Goal: Information Seeking & Learning: Learn about a topic

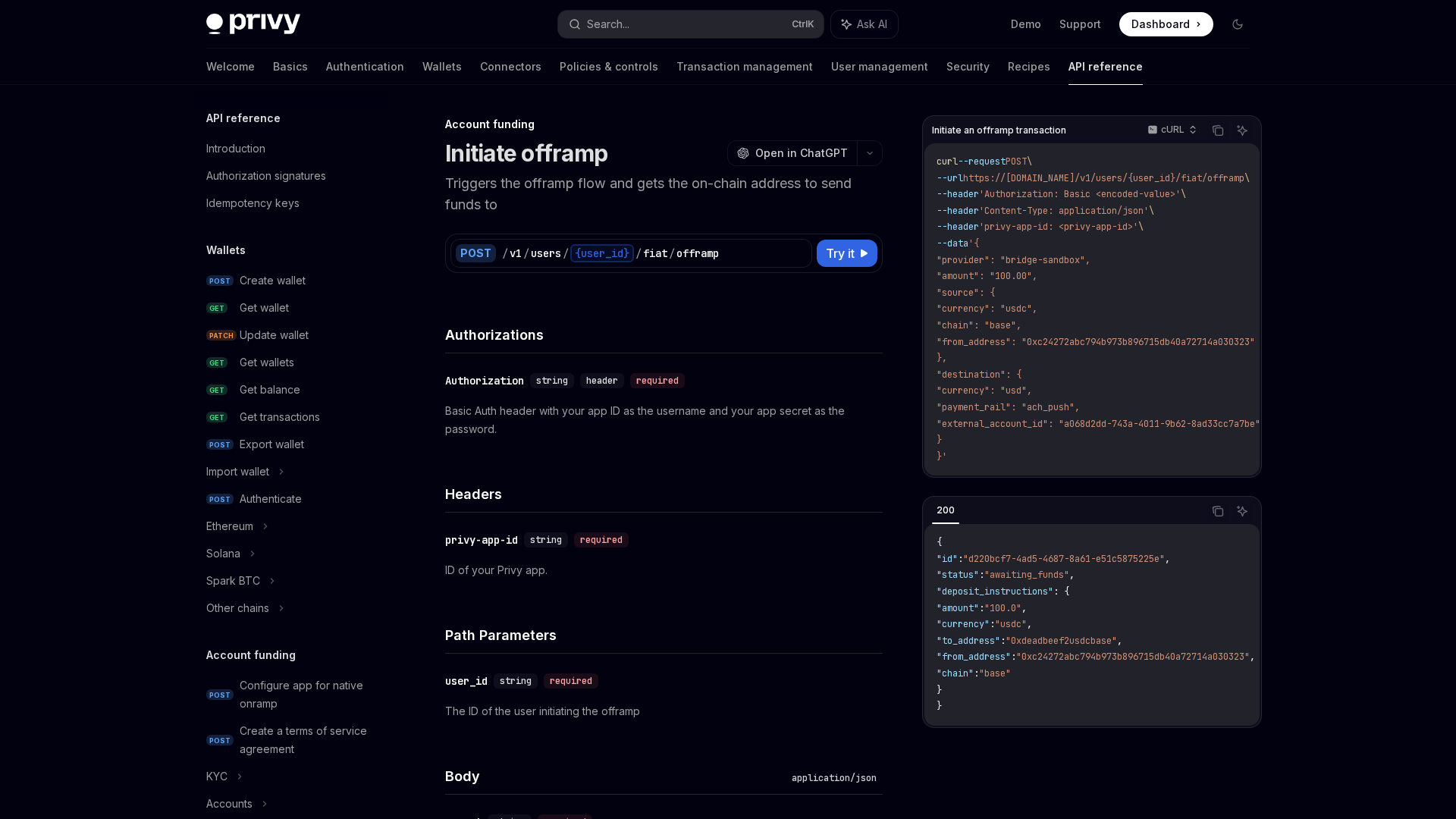
scroll to position [406, 0]
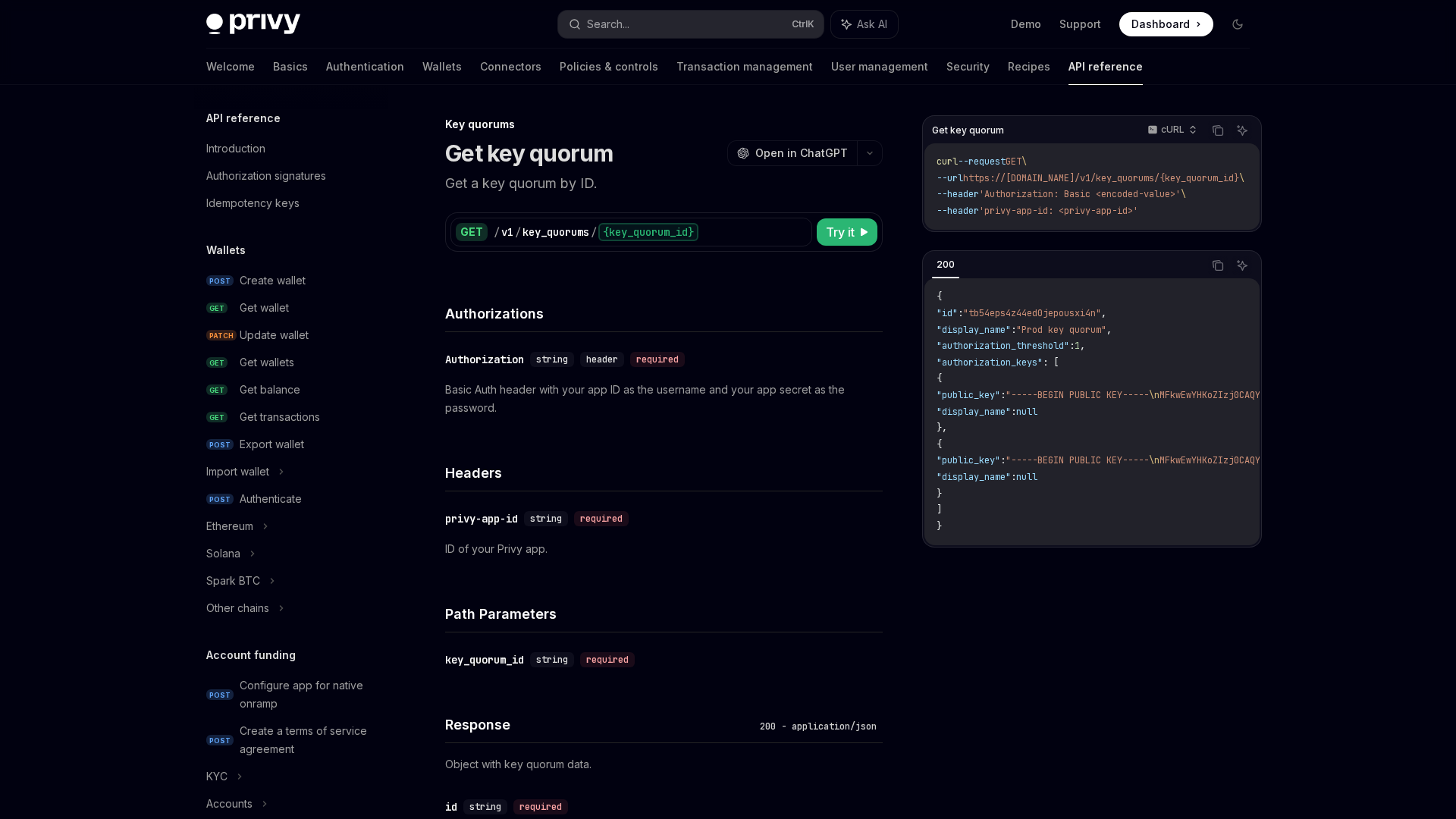
scroll to position [775, 0]
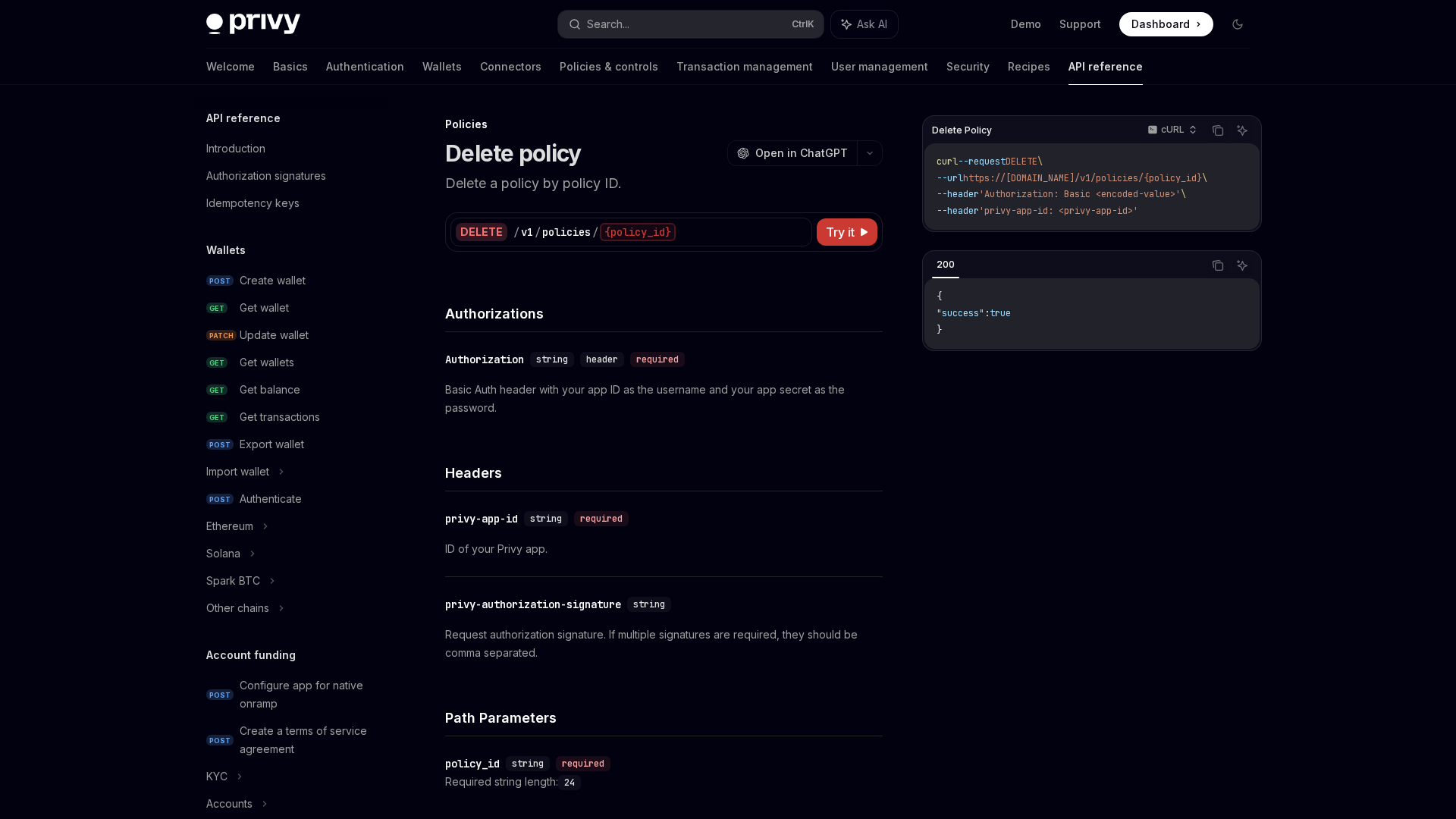
scroll to position [593, 0]
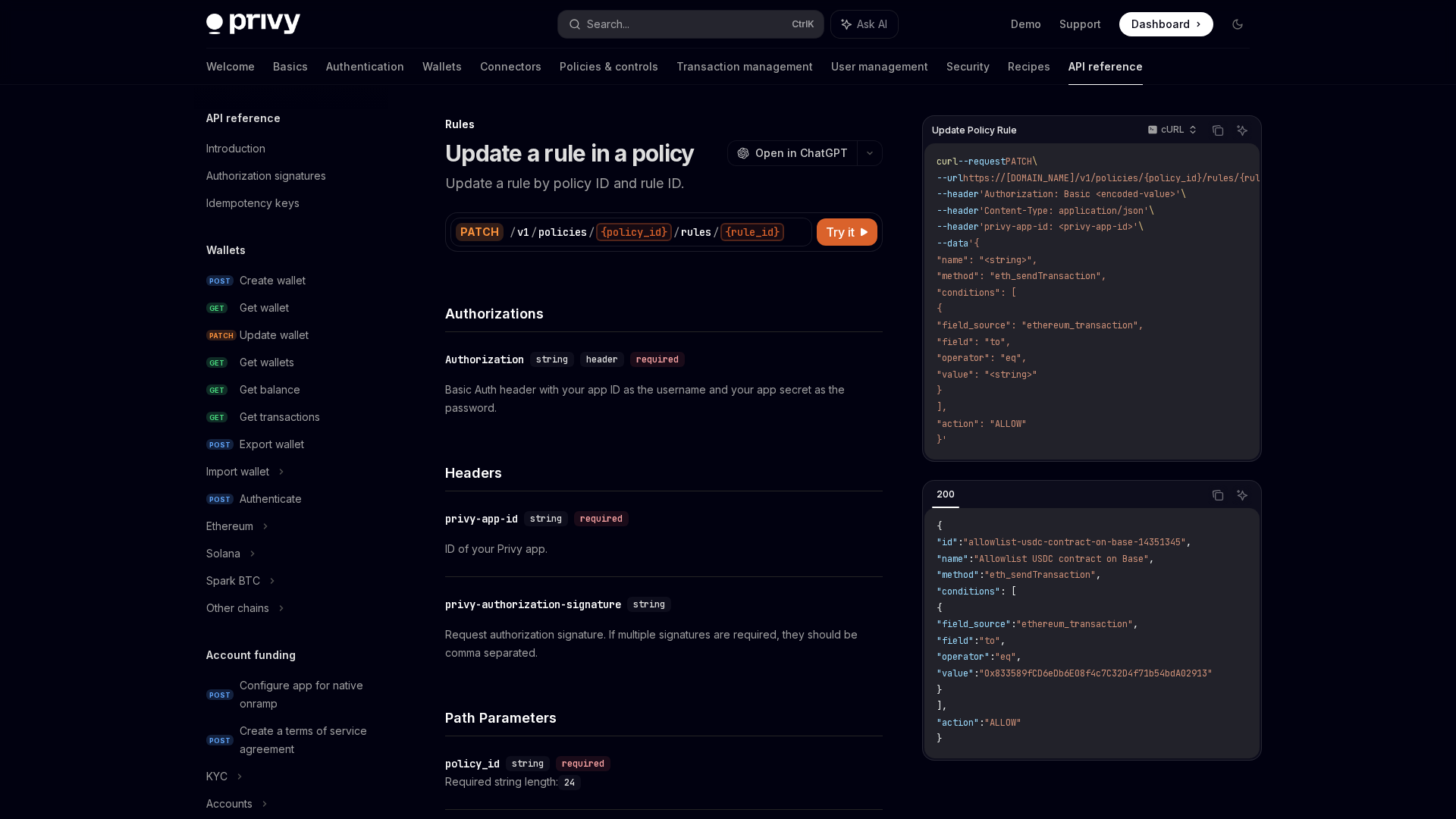
scroll to position [711, 0]
